Goal: Communication & Community: Share content

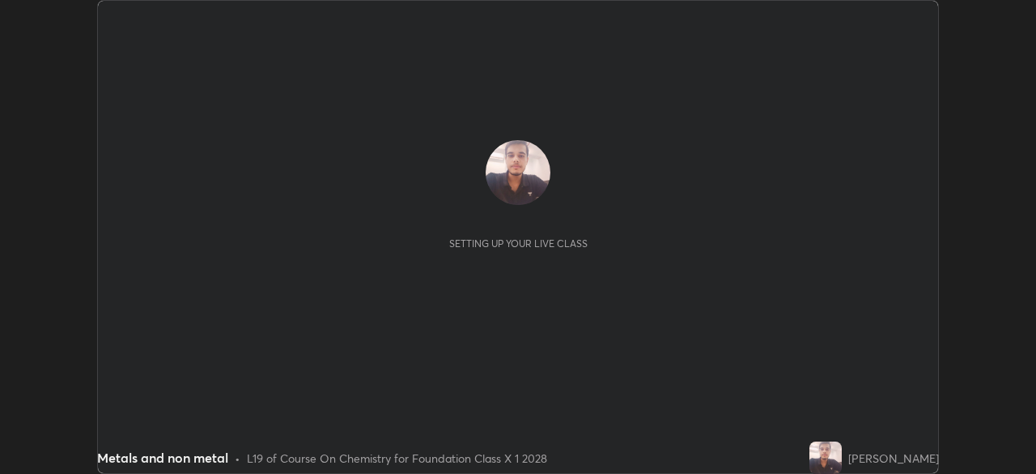
scroll to position [474, 1035]
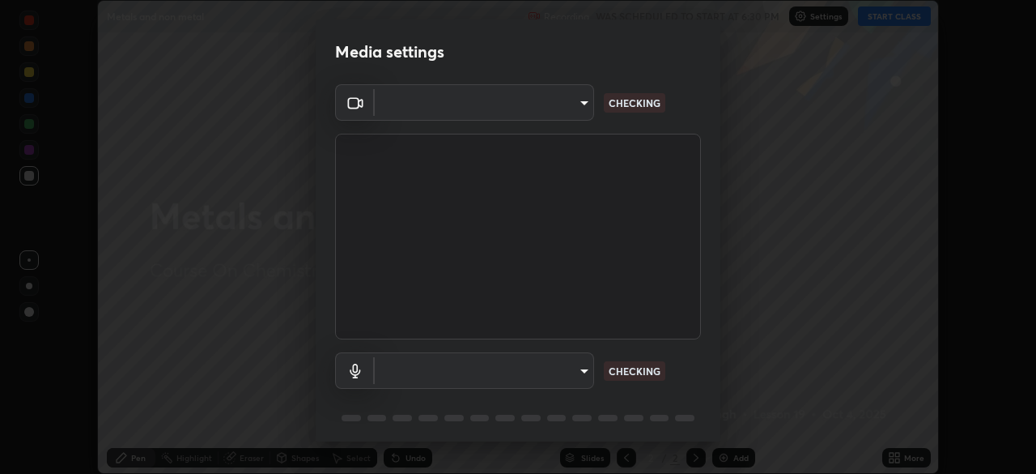
type input "6fd5a11214182fe3dbcd63879dc51230d69f1da36812afabedb7f77605f255ed"
click at [575, 372] on body "Erase all Metals and non metal Recording WAS SCHEDULED TO START AT 6:30 PM Sett…" at bounding box center [518, 237] width 1036 height 474
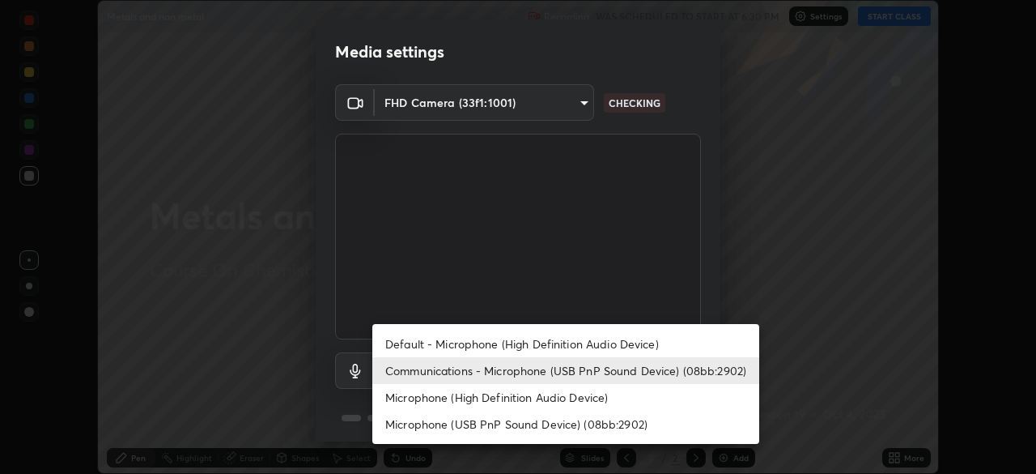
click at [580, 342] on li "Default - Microphone (High Definition Audio Device)" at bounding box center [565, 343] width 387 height 27
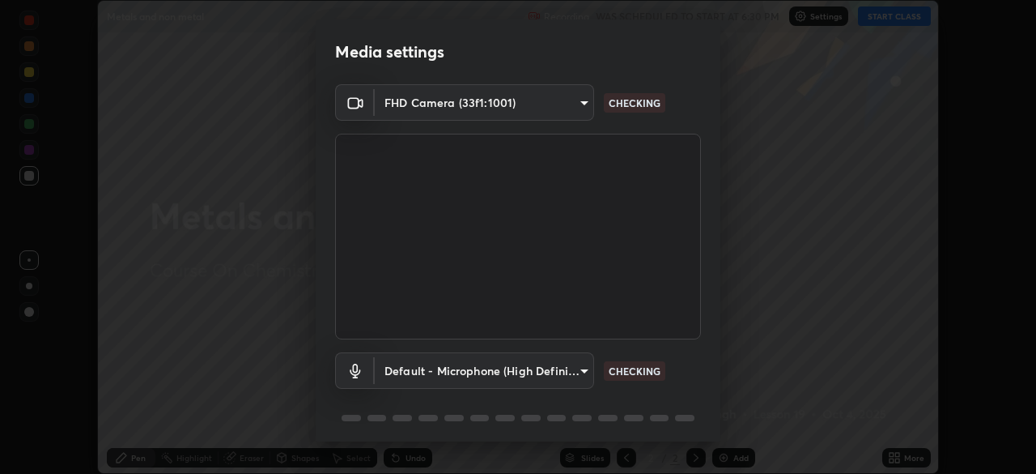
click at [576, 368] on body "Erase all Metals and non metal Recording WAS SCHEDULED TO START AT 6:30 PM Sett…" at bounding box center [518, 237] width 1036 height 474
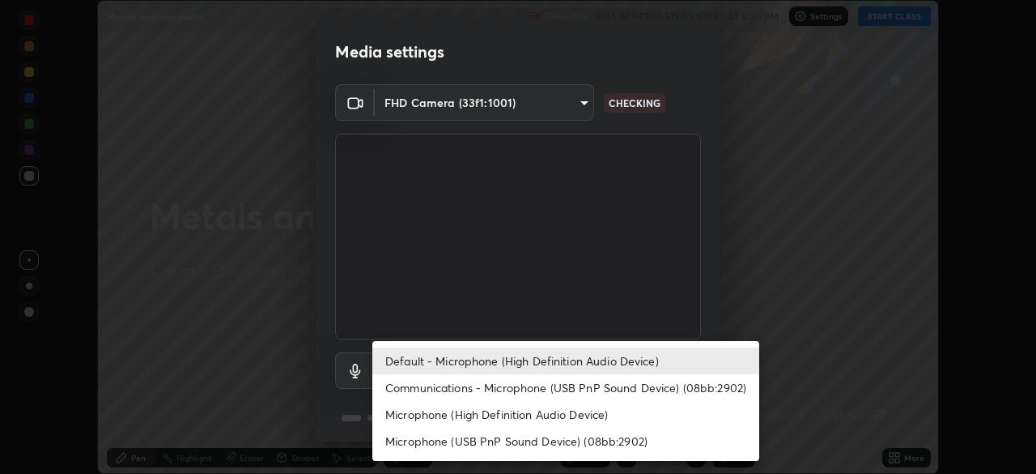
click at [587, 384] on li "Communications - Microphone (USB PnP Sound Device) (08bb:2902)" at bounding box center [565, 387] width 387 height 27
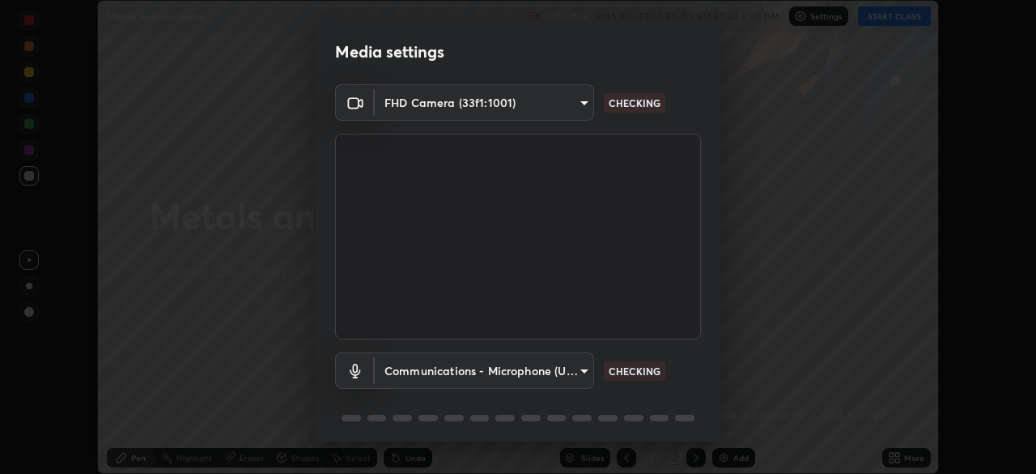
type input "communications"
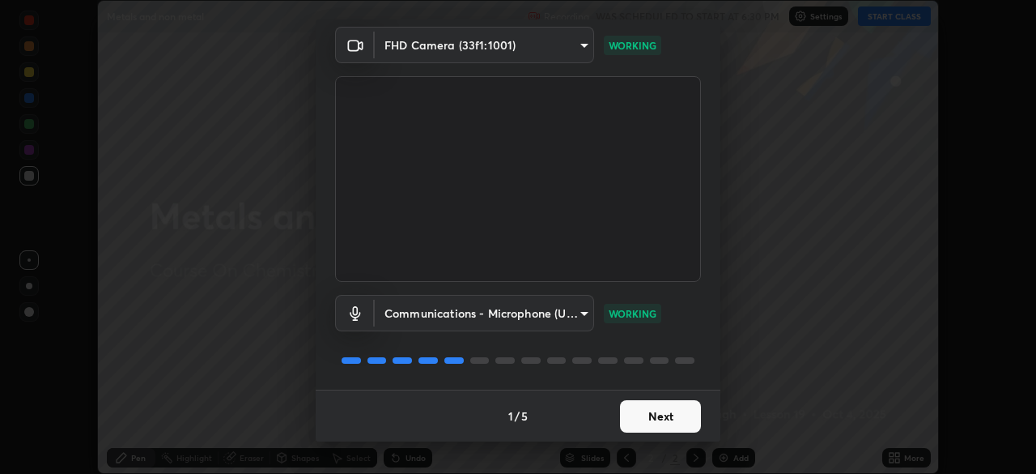
click at [645, 413] on button "Next" at bounding box center [660, 416] width 81 height 32
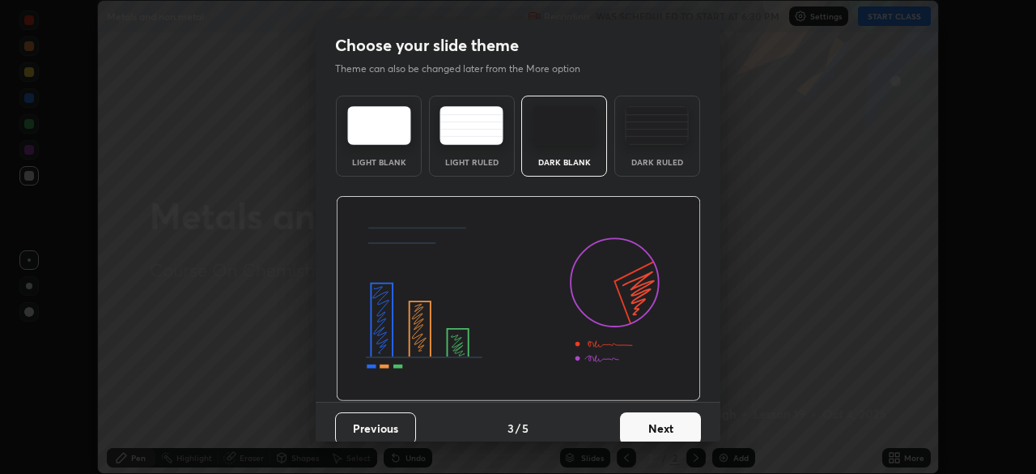
click at [646, 412] on button "Next" at bounding box center [660, 428] width 81 height 32
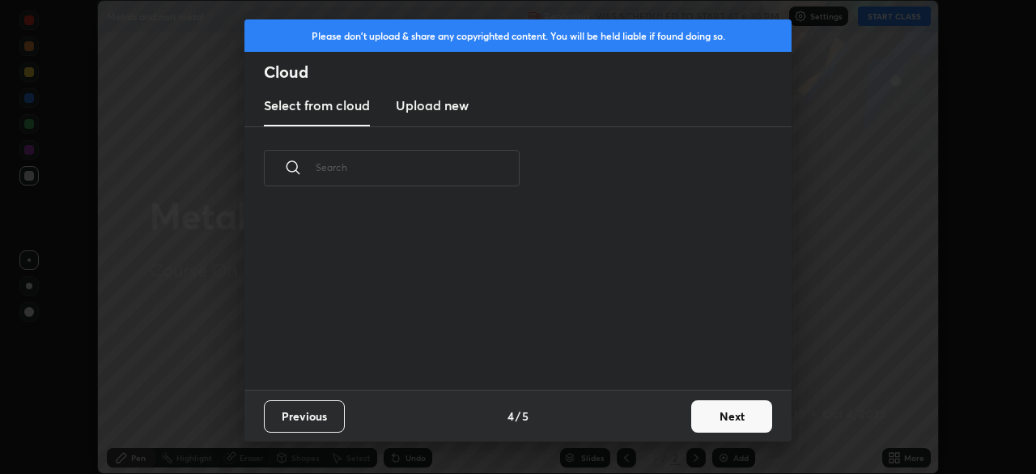
click at [649, 408] on div "Previous 4 / 5 Next" at bounding box center [517, 415] width 547 height 52
click at [714, 416] on button "Next" at bounding box center [731, 416] width 81 height 32
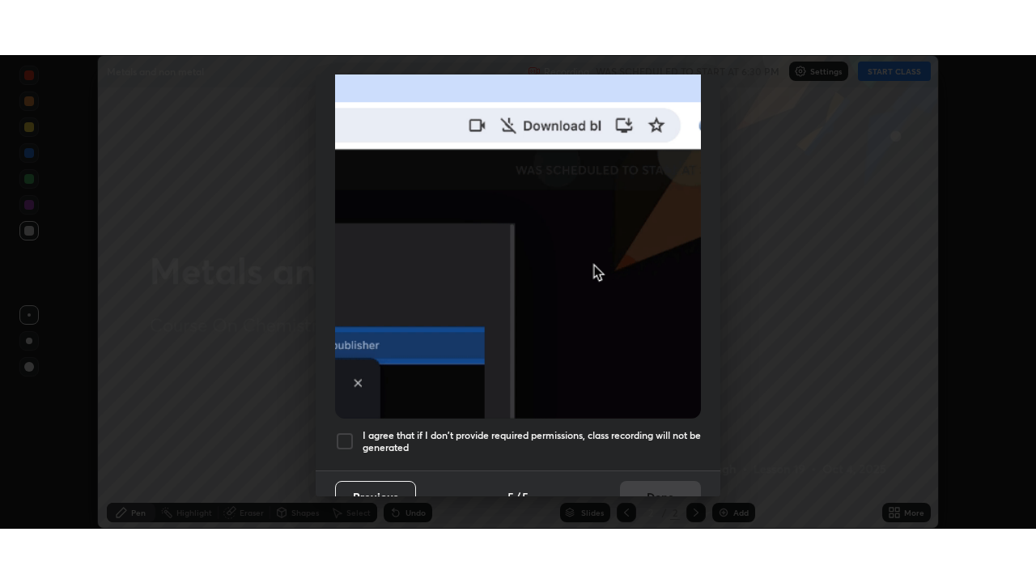
scroll to position [388, 0]
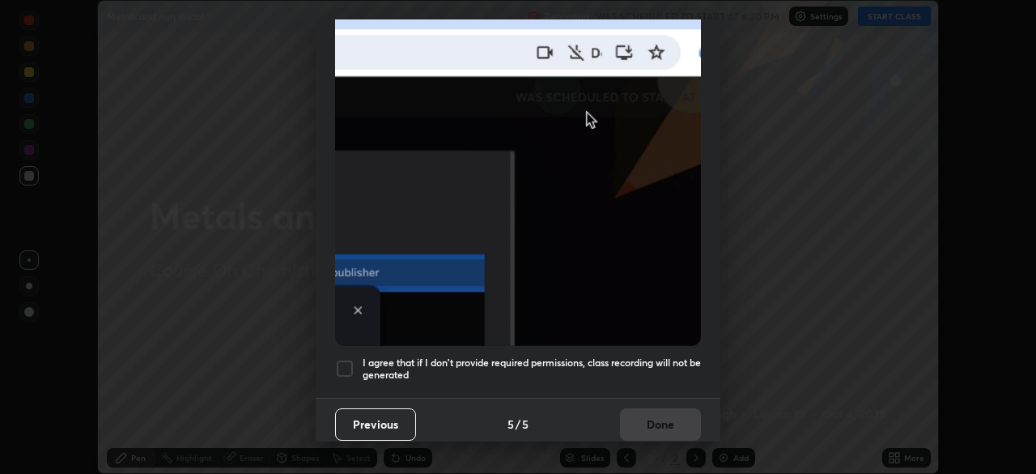
click at [346, 359] on div at bounding box center [344, 368] width 19 height 19
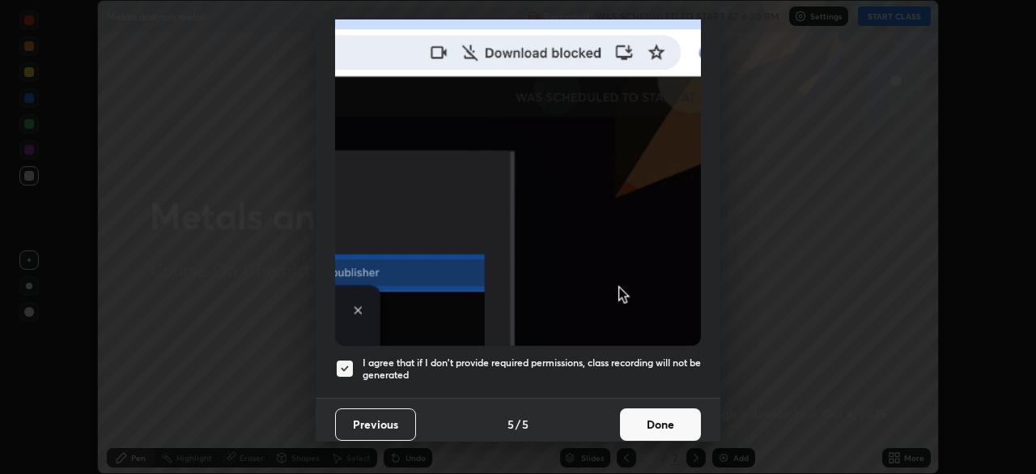
click at [648, 408] on button "Done" at bounding box center [660, 424] width 81 height 32
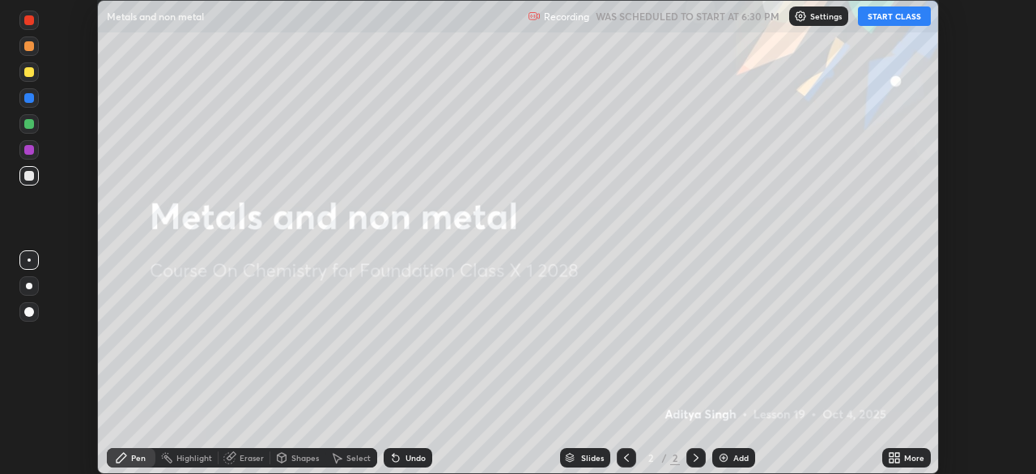
click at [877, 18] on button "START CLASS" at bounding box center [894, 15] width 73 height 19
click at [891, 454] on icon at bounding box center [892, 455] width 4 height 4
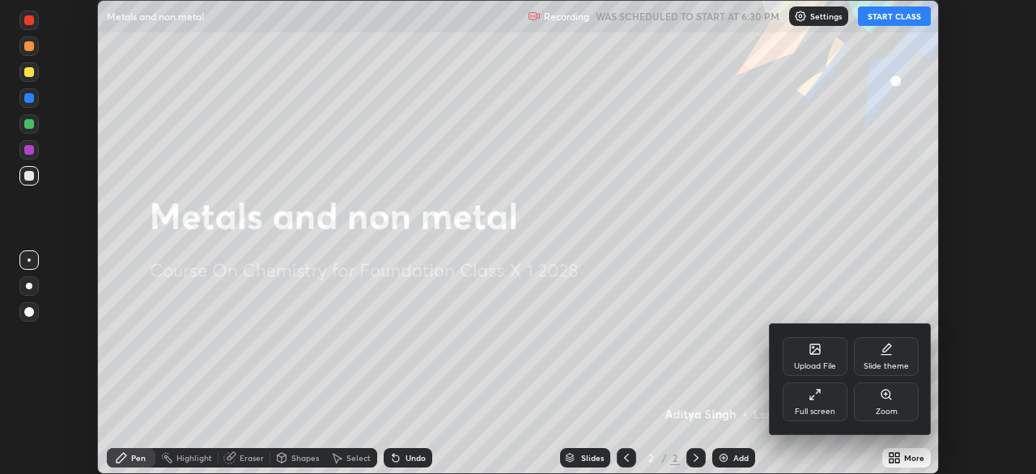
click at [823, 406] on div "Full screen" at bounding box center [815, 401] width 65 height 39
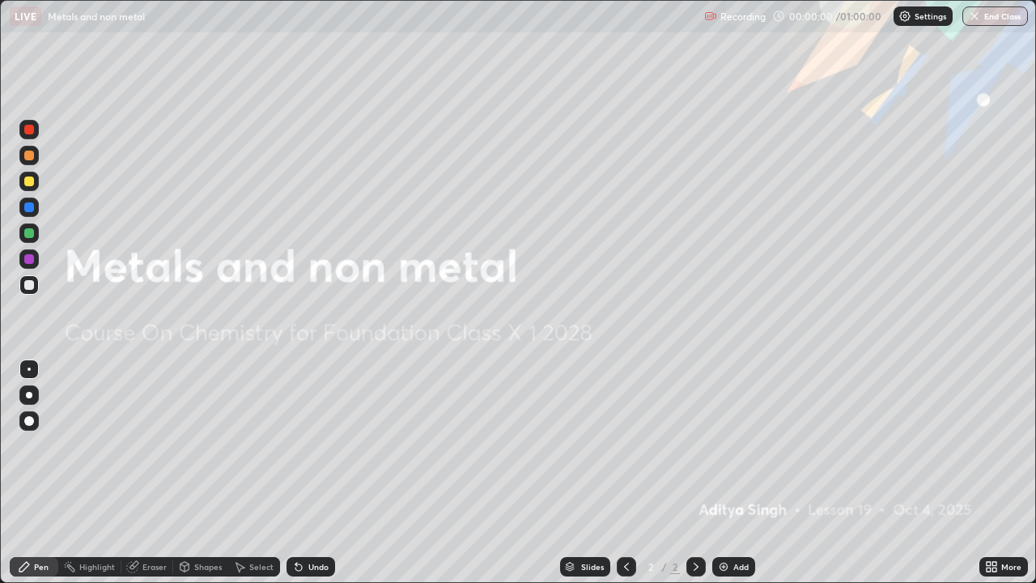
scroll to position [583, 1036]
click at [728, 473] on img at bounding box center [723, 566] width 13 height 13
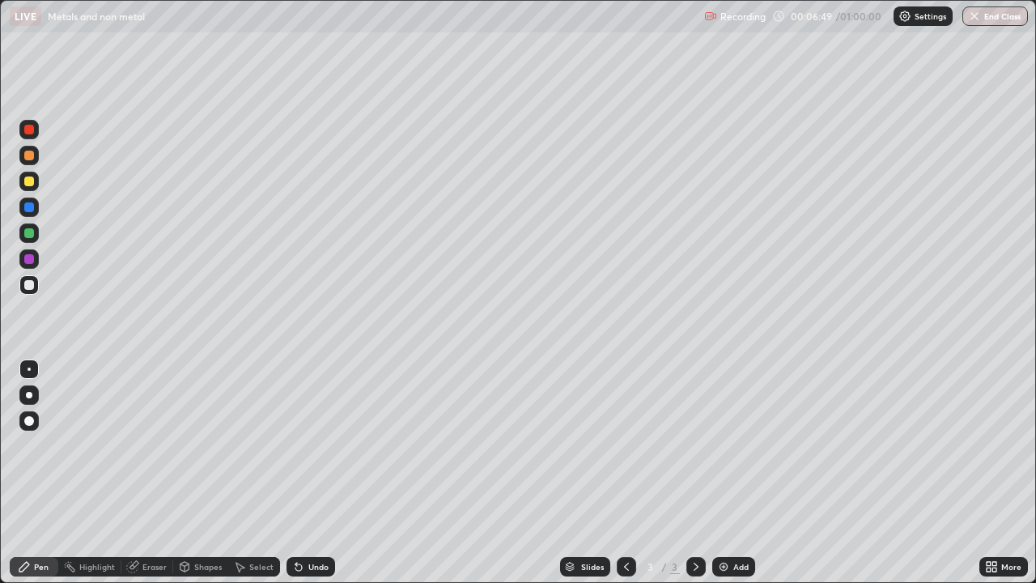
click at [31, 183] on div at bounding box center [29, 181] width 10 height 10
click at [29, 395] on div at bounding box center [29, 395] width 6 height 6
click at [316, 473] on div "Undo" at bounding box center [318, 567] width 20 height 8
click at [525, 473] on div "Slides 3 / 3 Add" at bounding box center [657, 566] width 644 height 32
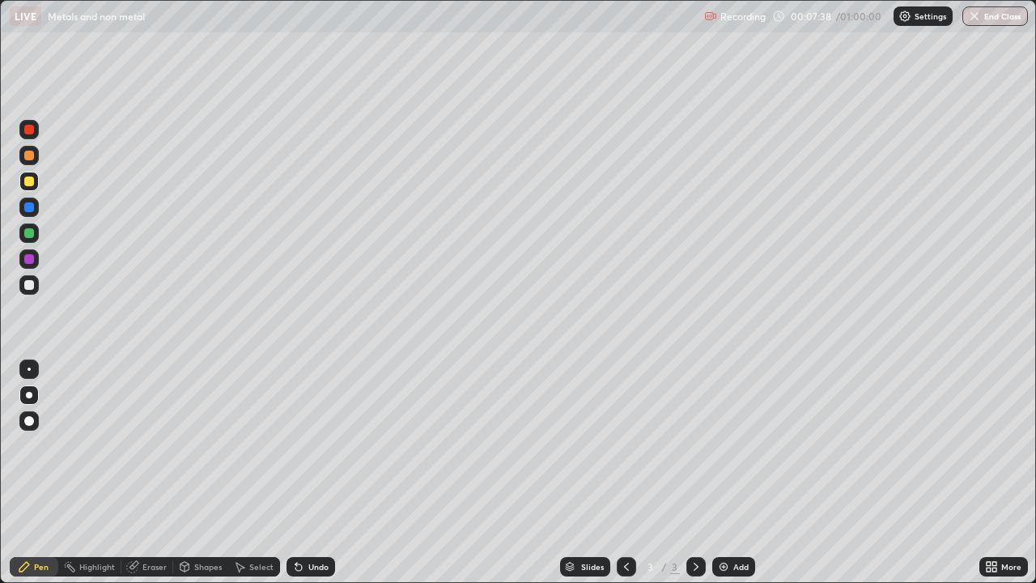
click at [527, 473] on div "Slides 3 / 3 Add" at bounding box center [657, 566] width 644 height 32
click at [33, 287] on div at bounding box center [29, 285] width 10 height 10
click at [31, 234] on div at bounding box center [29, 233] width 10 height 10
click at [718, 473] on img at bounding box center [723, 566] width 13 height 13
click at [29, 289] on div at bounding box center [29, 285] width 10 height 10
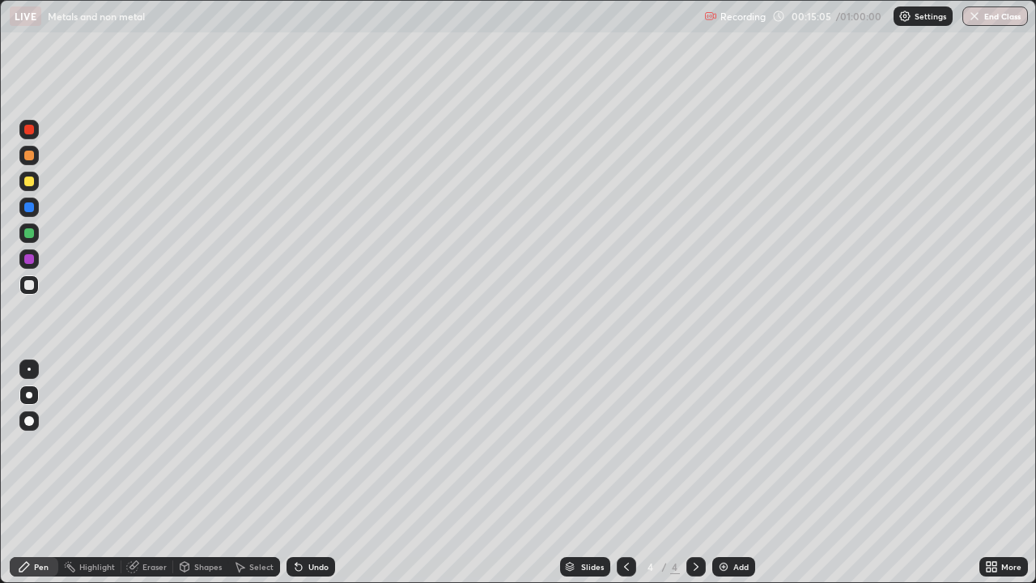
click at [312, 473] on div "Undo" at bounding box center [318, 567] width 20 height 8
click at [311, 473] on div "Undo" at bounding box center [311, 566] width 49 height 19
click at [304, 473] on div "Undo" at bounding box center [311, 566] width 49 height 19
click at [307, 473] on div "Undo" at bounding box center [311, 566] width 49 height 19
click at [30, 181] on div at bounding box center [29, 181] width 10 height 10
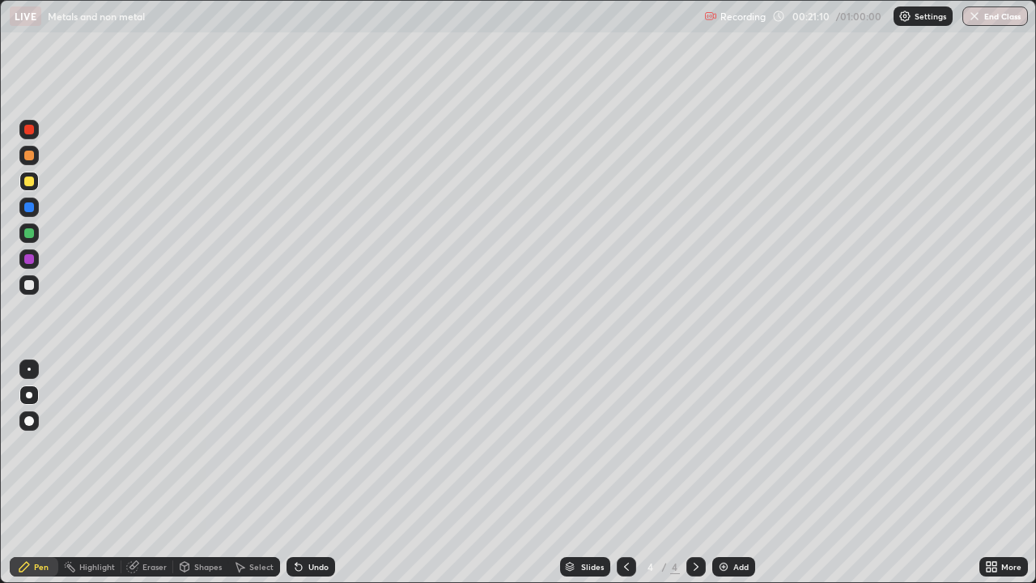
click at [736, 473] on div "Add" at bounding box center [740, 567] width 15 height 8
click at [724, 473] on img at bounding box center [723, 566] width 13 height 13
click at [36, 287] on div at bounding box center [28, 284] width 19 height 19
click at [28, 178] on div at bounding box center [29, 181] width 10 height 10
click at [155, 473] on div "Eraser" at bounding box center [154, 567] width 24 height 8
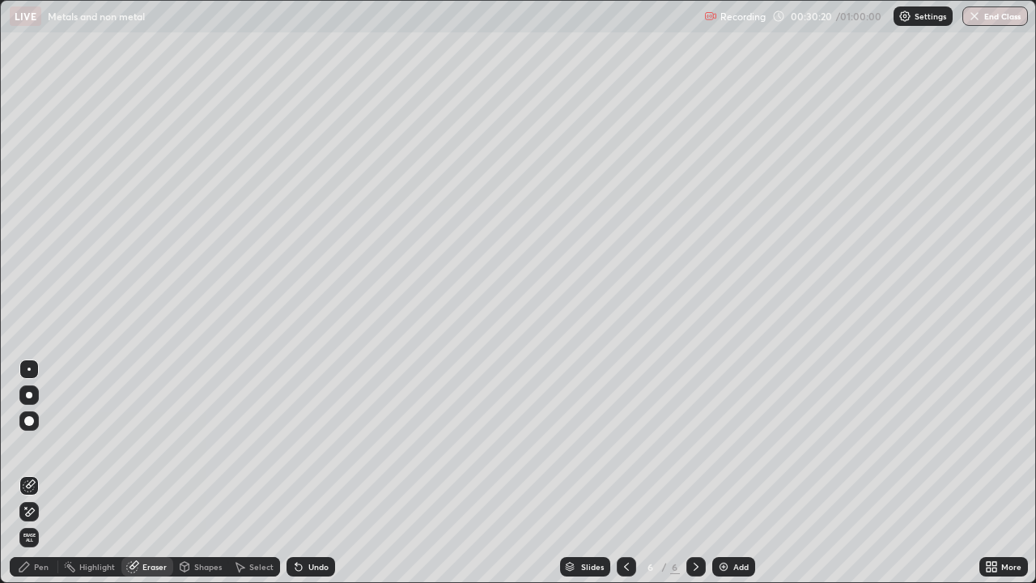
click at [34, 473] on div "Pen" at bounding box center [41, 567] width 15 height 8
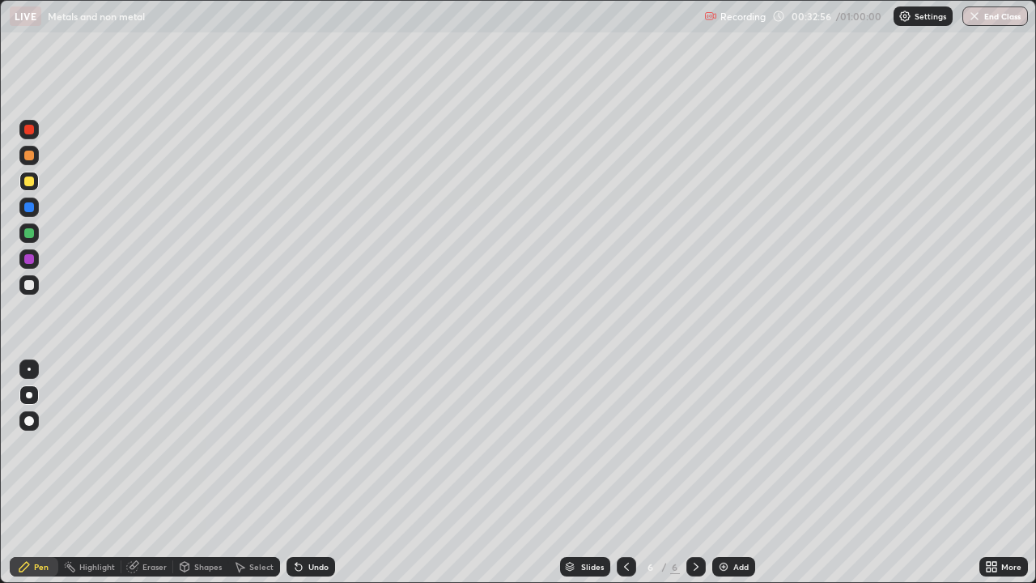
click at [727, 473] on img at bounding box center [723, 566] width 13 height 13
click at [30, 284] on div at bounding box center [29, 285] width 10 height 10
click at [722, 473] on img at bounding box center [723, 566] width 13 height 13
click at [29, 185] on div at bounding box center [29, 181] width 10 height 10
click at [994, 12] on button "End Class" at bounding box center [996, 15] width 66 height 19
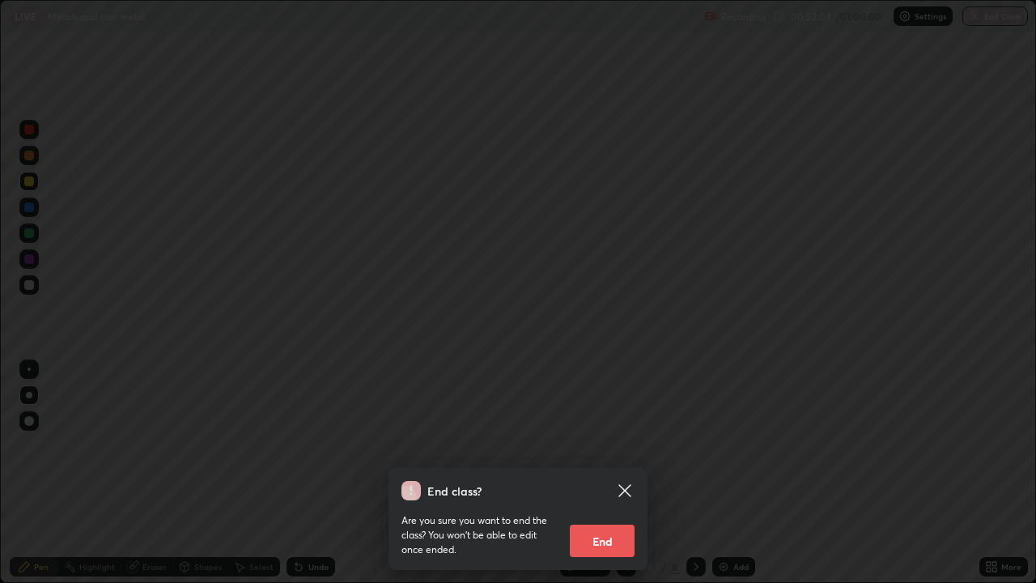
click at [614, 473] on button "End" at bounding box center [602, 541] width 65 height 32
